Goal: Information Seeking & Learning: Learn about a topic

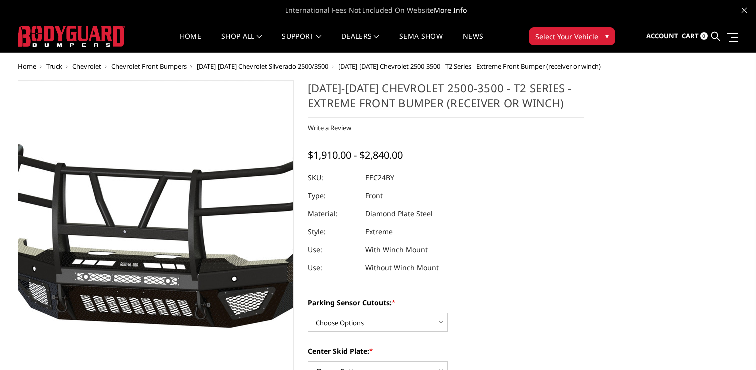
click at [169, 223] on img at bounding box center [140, 231] width 640 height 300
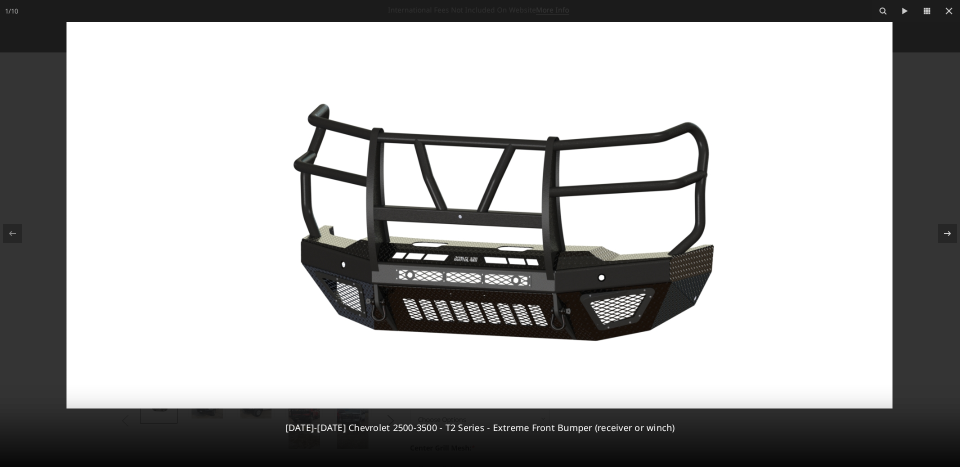
drag, startPoint x: 590, startPoint y: 158, endPoint x: 637, endPoint y: 152, distance: 46.9
click at [592, 159] on img at bounding box center [480, 215] width 826 height 387
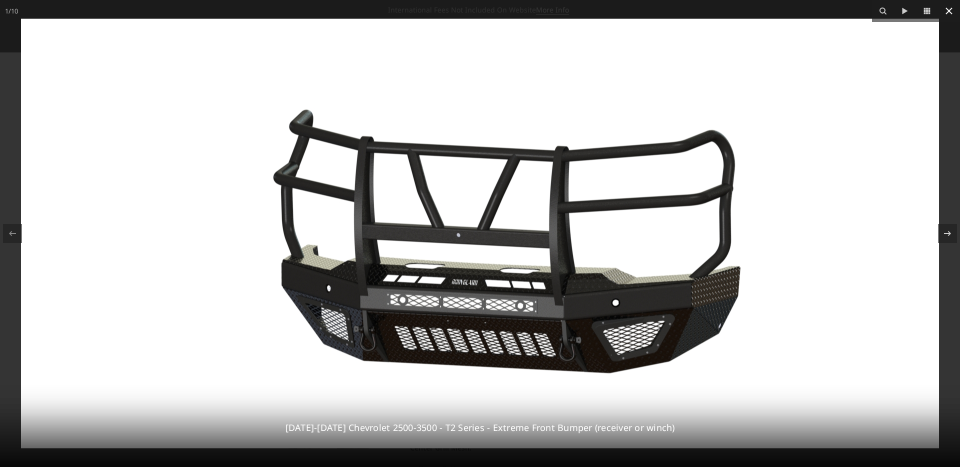
drag, startPoint x: 889, startPoint y: 67, endPoint x: 948, endPoint y: 17, distance: 77.7
click at [756, 59] on img at bounding box center [480, 234] width 918 height 430
click at [756, 10] on icon at bounding box center [949, 11] width 12 height 12
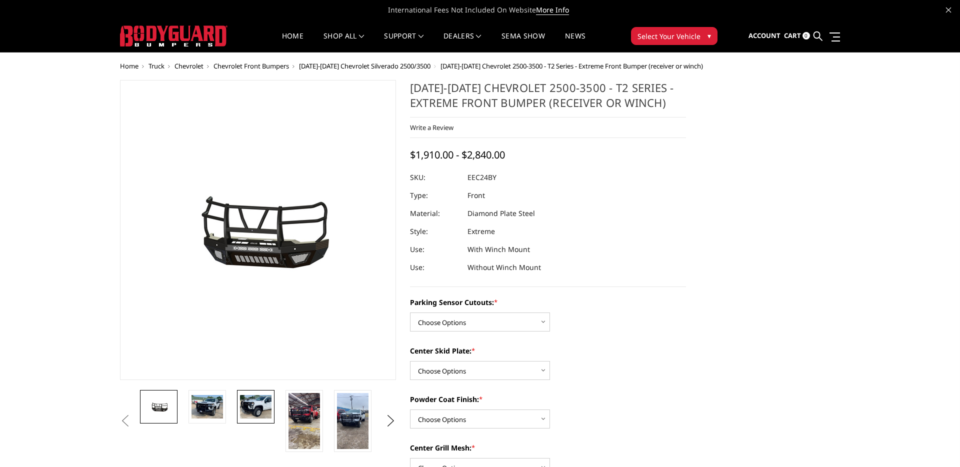
click at [265, 369] on img at bounding box center [256, 407] width 32 height 24
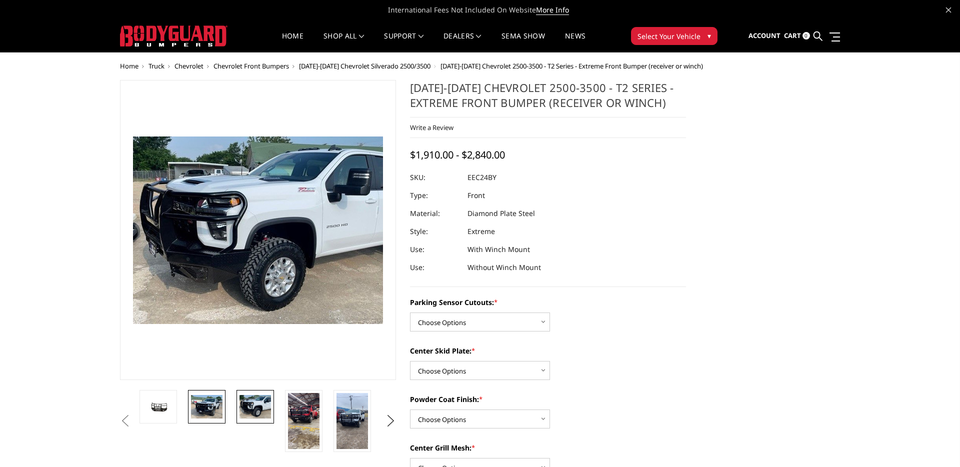
drag, startPoint x: 226, startPoint y: 402, endPoint x: 219, endPoint y: 403, distance: 7.1
click at [226, 369] on li at bounding box center [210, 421] width 49 height 62
click at [214, 369] on img at bounding box center [208, 407] width 32 height 24
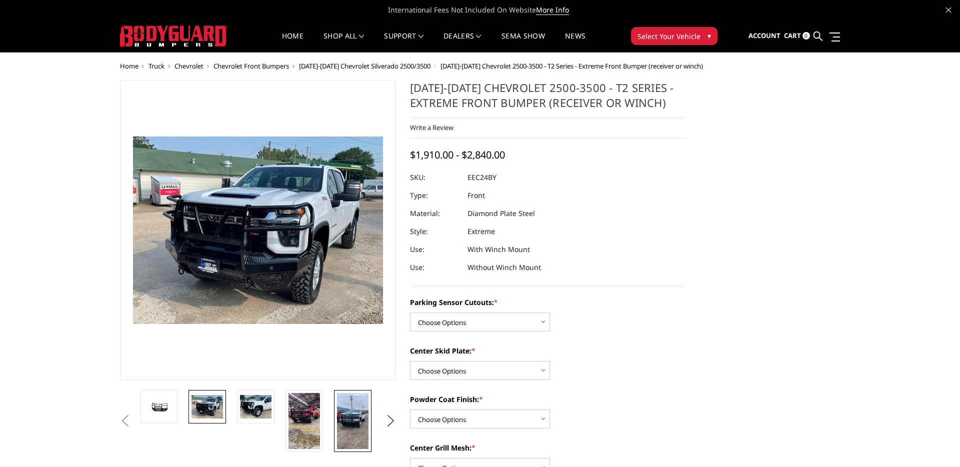
click at [342, 369] on img at bounding box center [353, 421] width 32 height 56
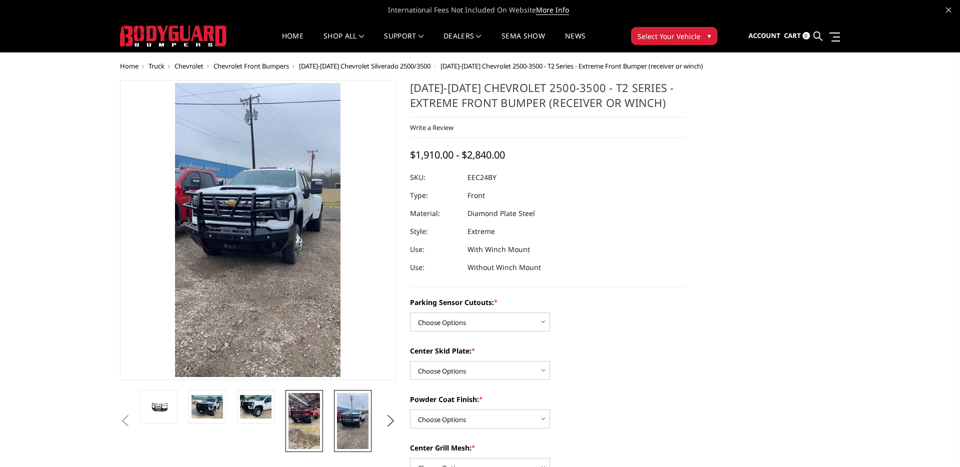
click at [307, 369] on img at bounding box center [305, 421] width 32 height 56
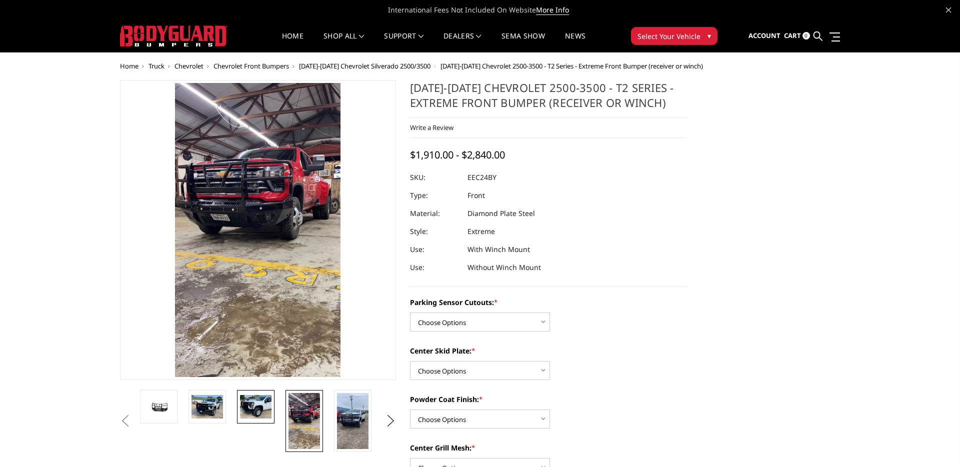
click at [253, 369] on img at bounding box center [256, 407] width 32 height 24
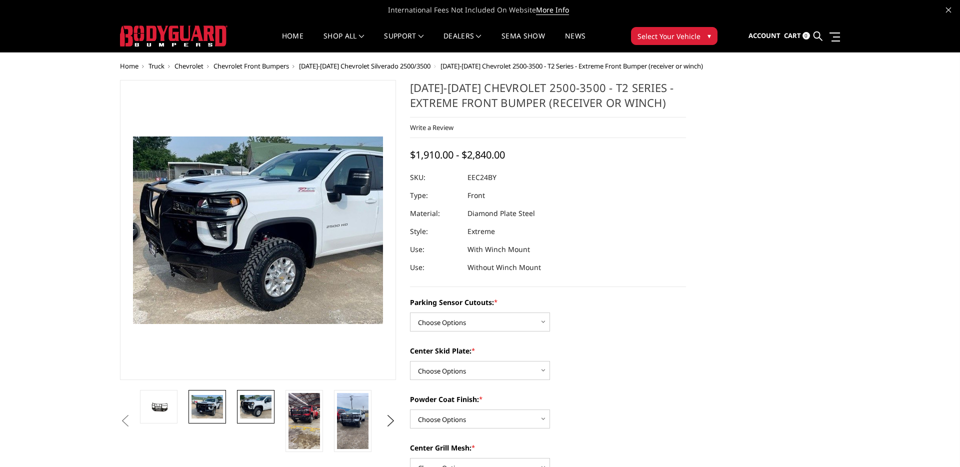
click at [213, 369] on img at bounding box center [208, 407] width 32 height 24
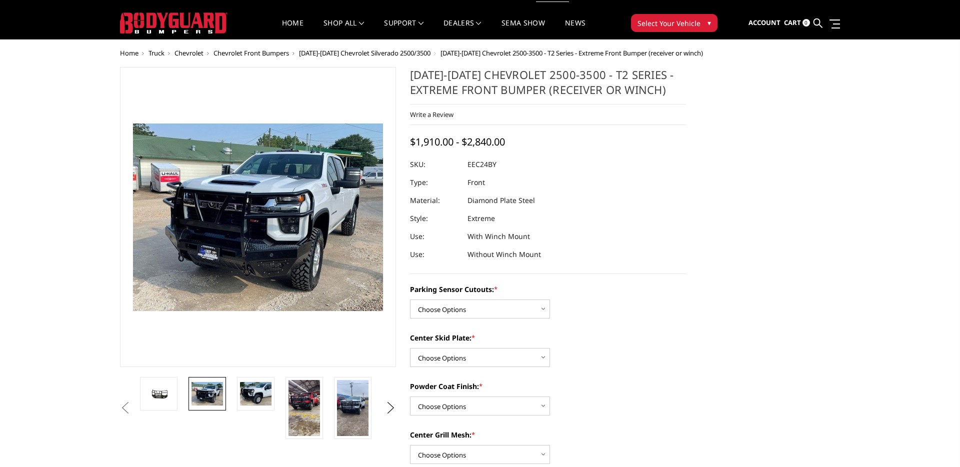
scroll to position [12, 0]
